Goal: Task Accomplishment & Management: Manage account settings

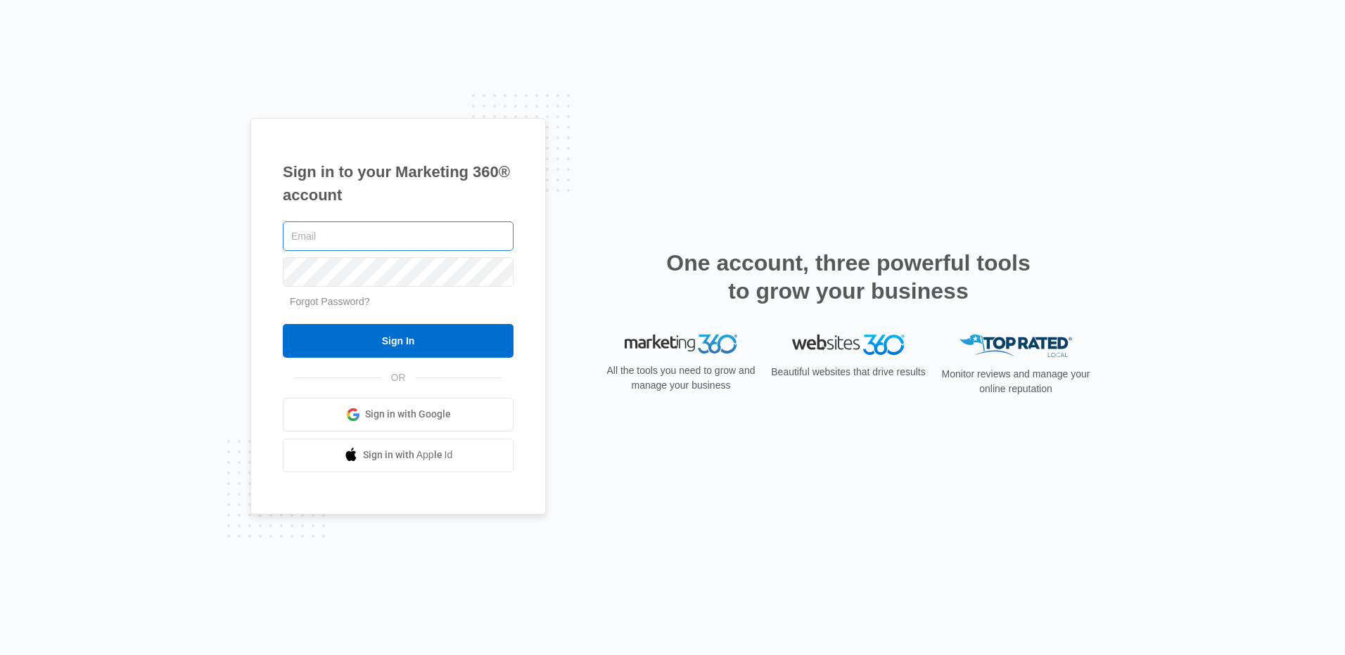
click at [459, 233] on input "text" at bounding box center [398, 237] width 231 height 30
type input "[PERSON_NAME][EMAIL_ADDRESS][DOMAIN_NAME]"
click at [340, 305] on link "Forgot Password?" at bounding box center [330, 301] width 80 height 11
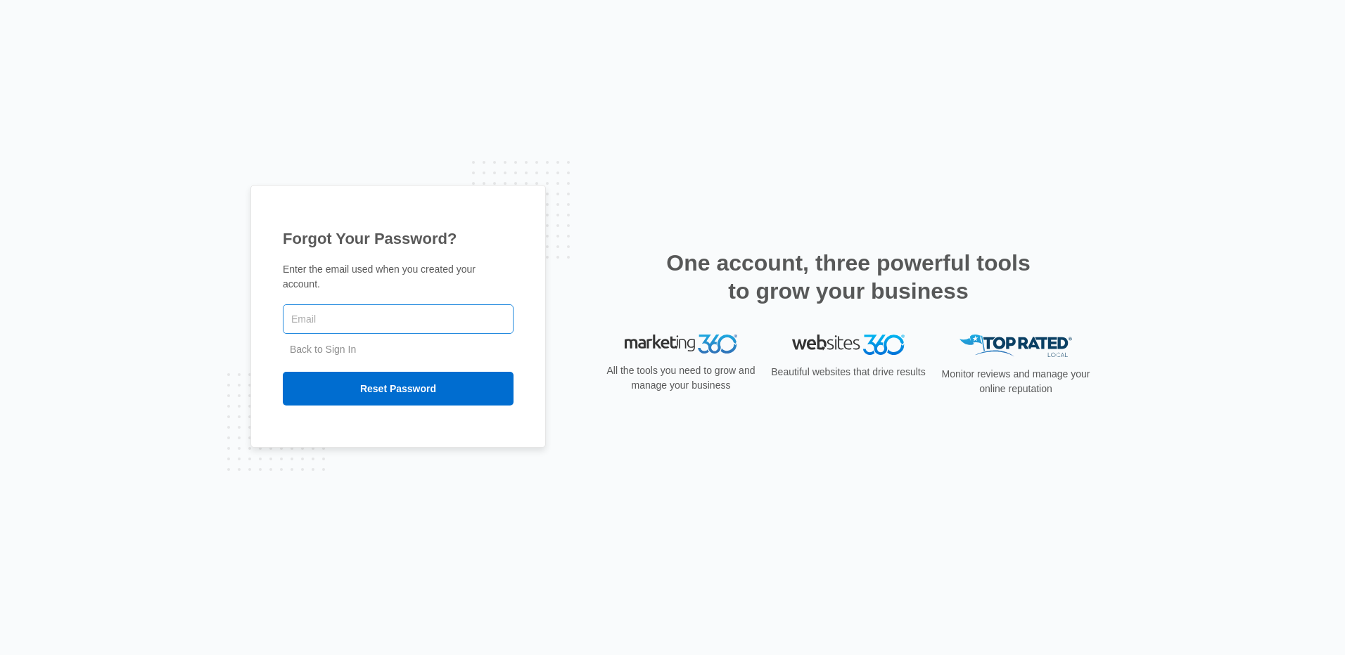
click at [340, 314] on input "text" at bounding box center [398, 320] width 231 height 30
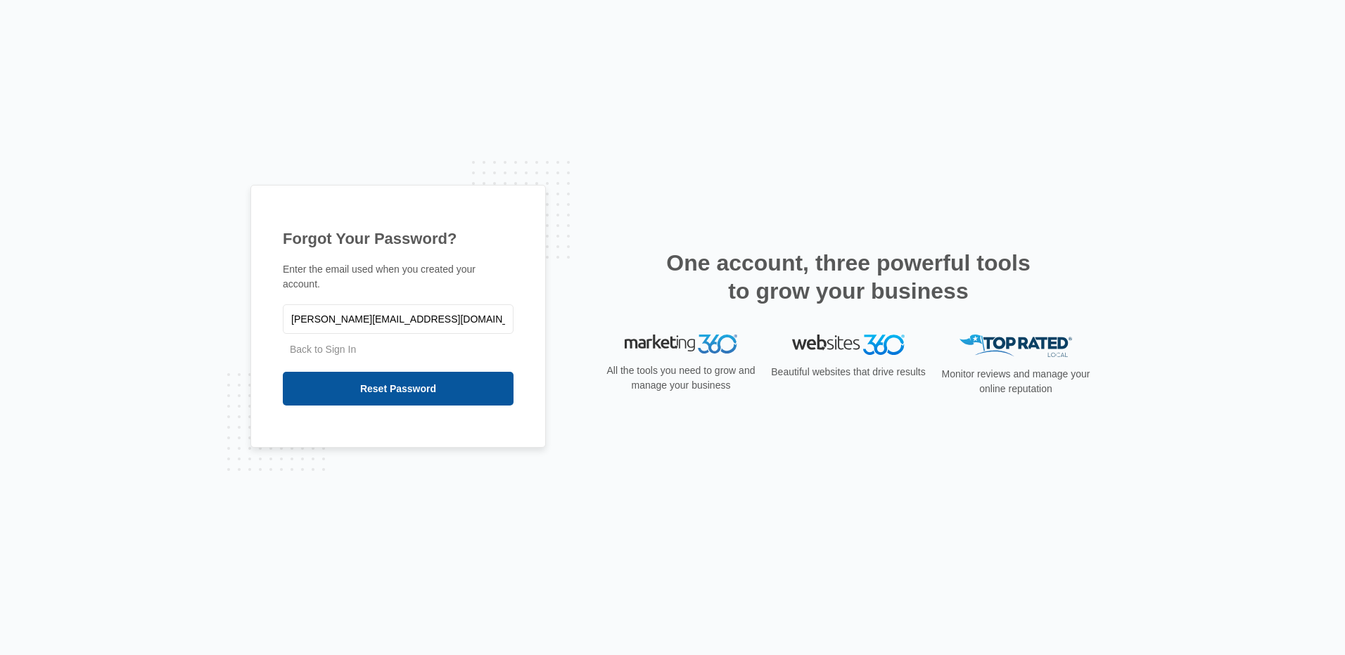
type input "[PERSON_NAME][EMAIL_ADDRESS][DOMAIN_NAME]"
click at [386, 380] on input "Reset Password" at bounding box center [398, 389] width 231 height 34
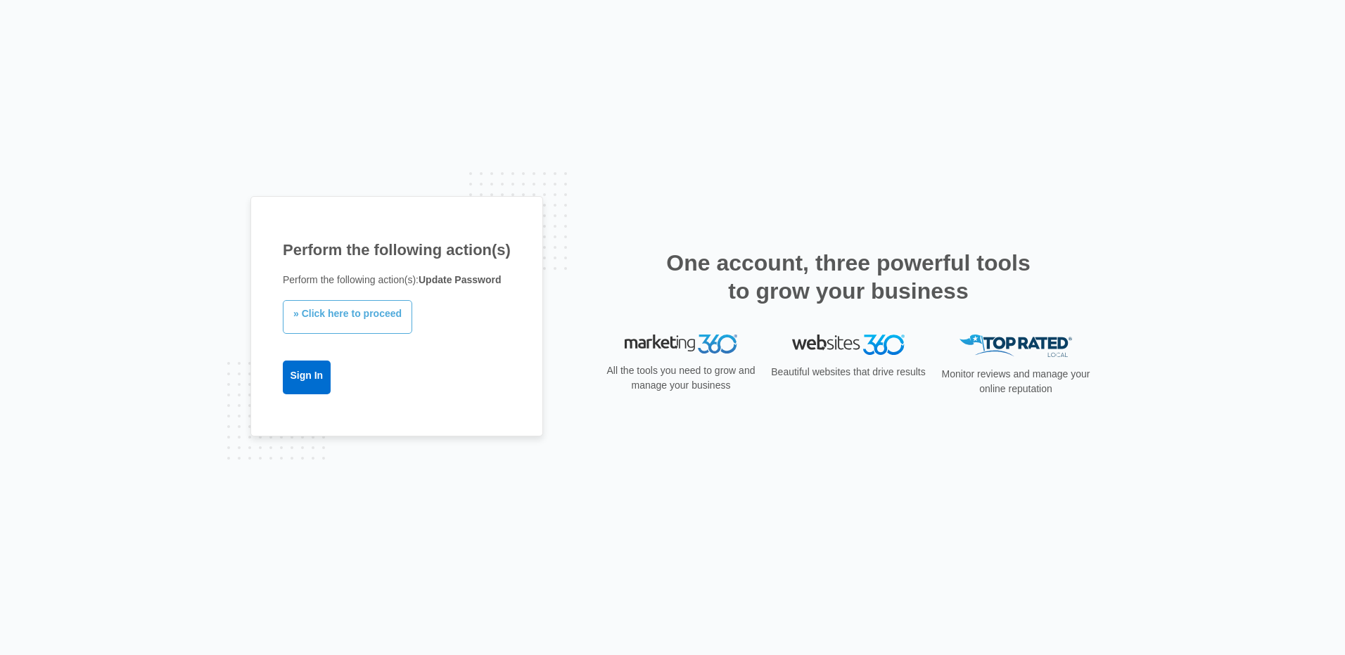
click at [345, 314] on link "» Click here to proceed" at bounding box center [347, 317] width 129 height 34
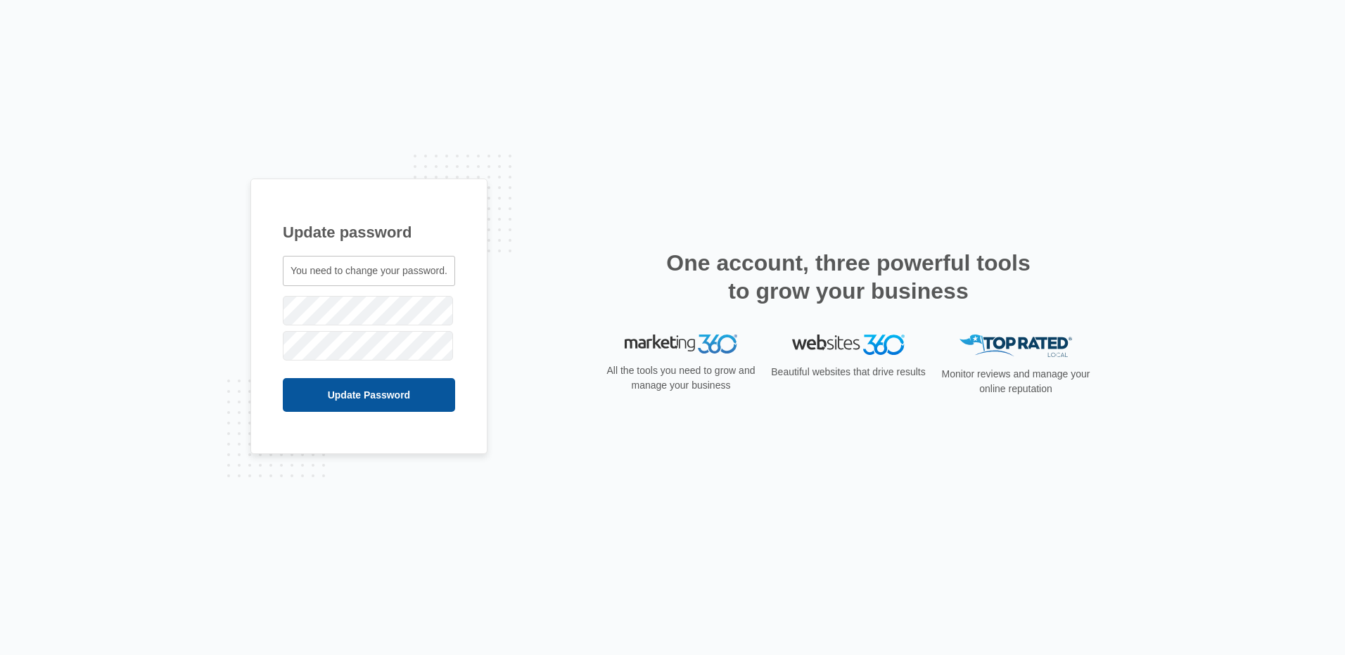
click at [366, 391] on input "Update Password" at bounding box center [369, 395] width 172 height 34
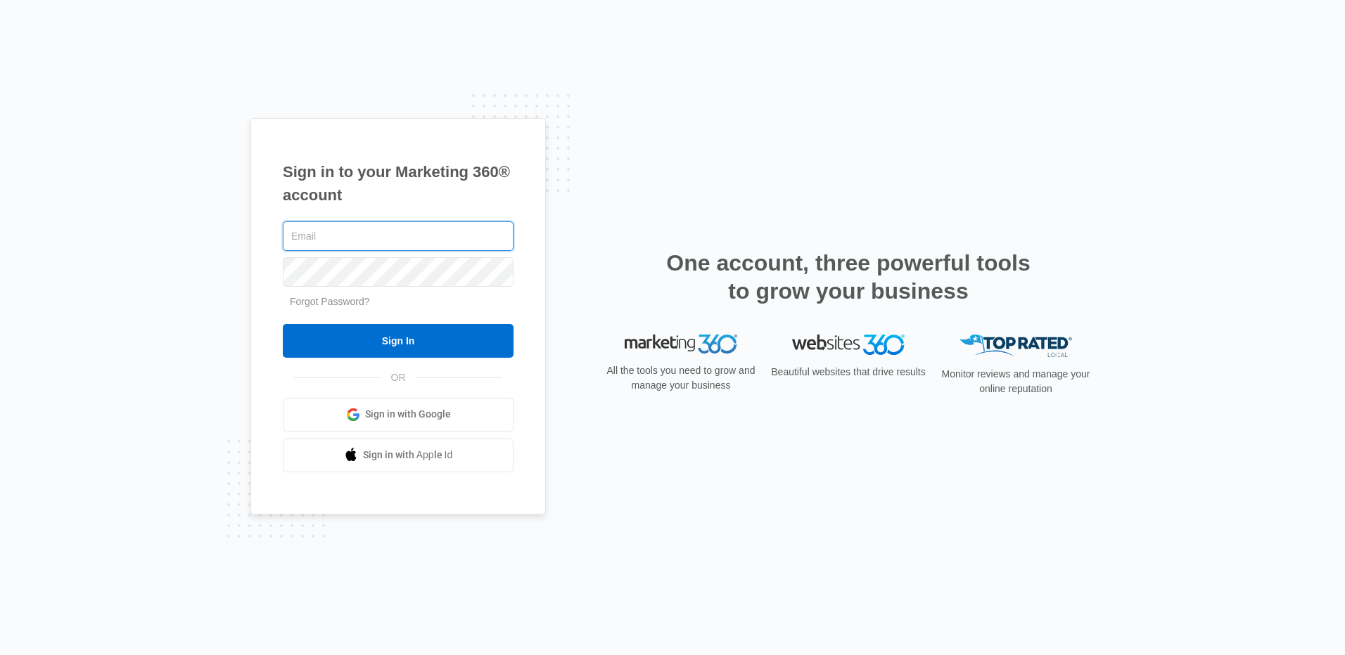
click at [354, 237] on input "text" at bounding box center [398, 237] width 231 height 30
type input "[PERSON_NAME][EMAIL_ADDRESS][DOMAIN_NAME]"
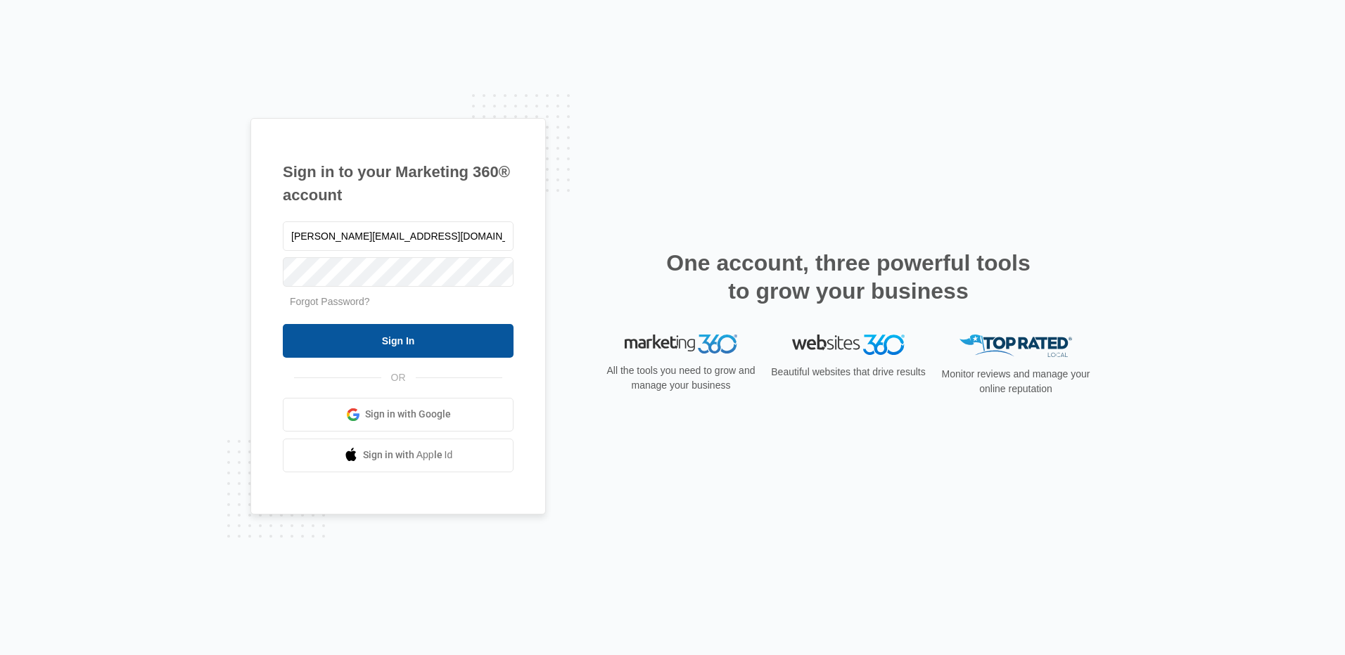
click at [393, 340] on input "Sign In" at bounding box center [398, 341] width 231 height 34
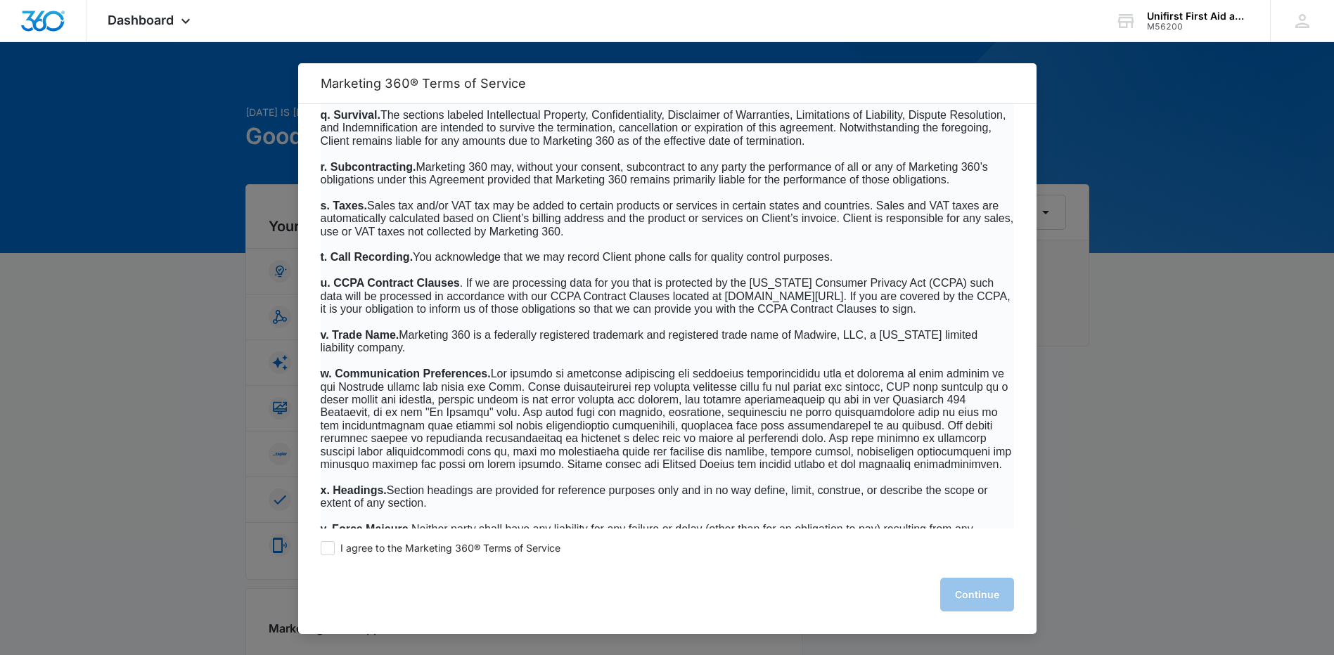
scroll to position [8991, 0]
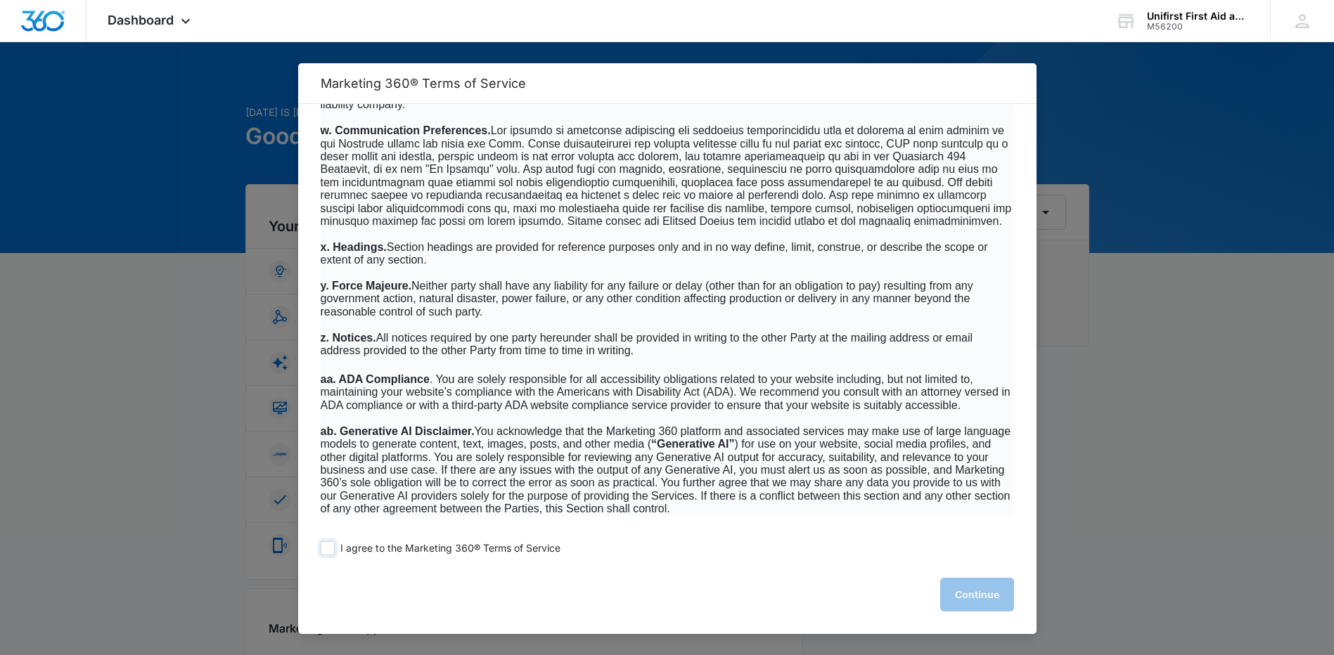
click at [327, 551] on span at bounding box center [328, 549] width 14 height 14
click at [327, 551] on input "I agree to the Marketing 360® Terms of Service" at bounding box center [328, 549] width 14 height 14
checkbox input "true"
click at [975, 590] on button "Continue" at bounding box center [977, 595] width 74 height 34
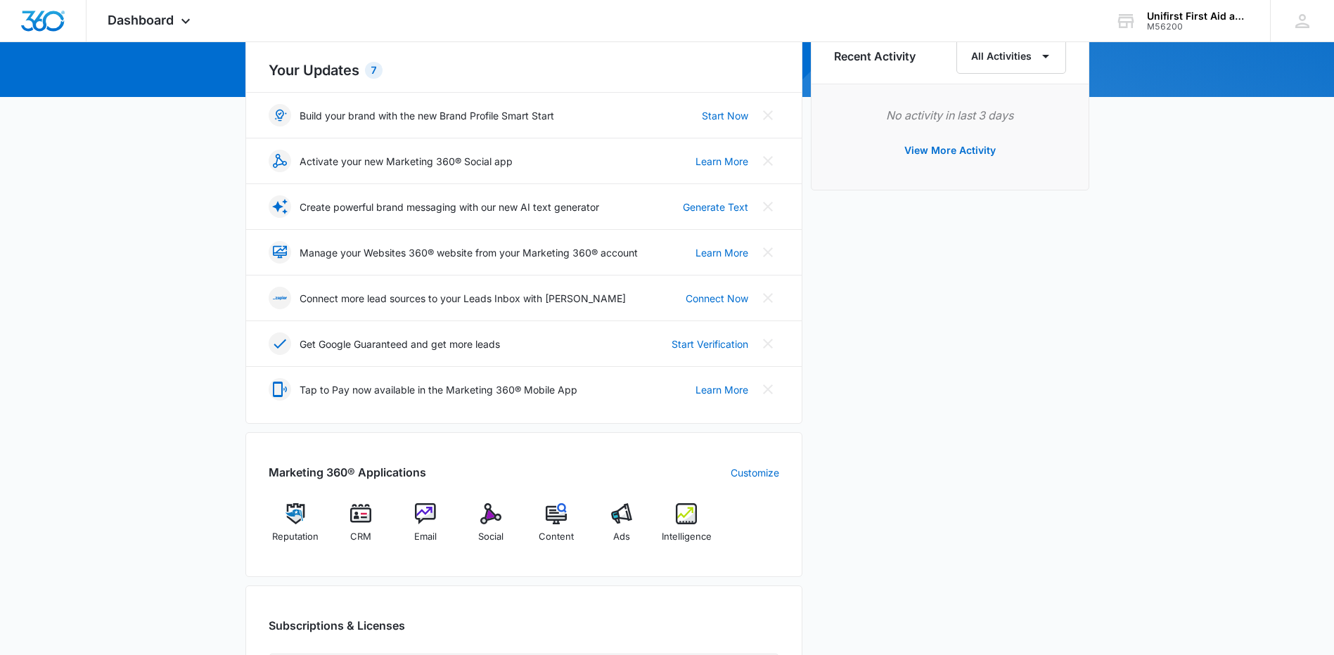
scroll to position [0, 0]
